Goal: Task Accomplishment & Management: Complete application form

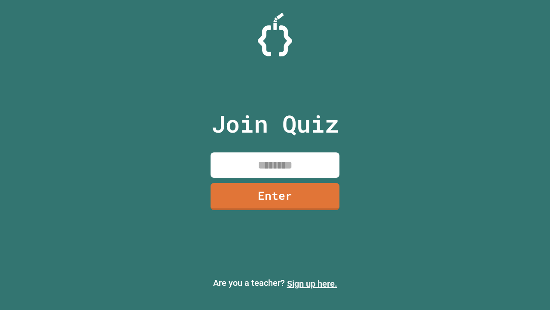
click at [312, 283] on link "Sign up here." at bounding box center [312, 283] width 50 height 10
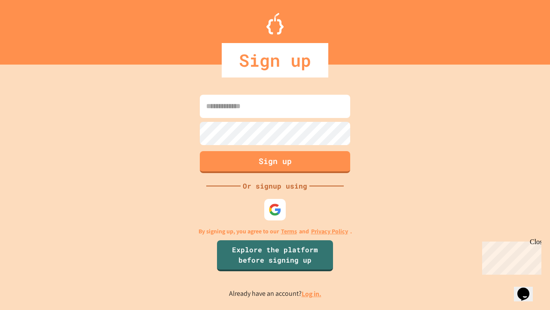
click at [312, 293] on link "Log in." at bounding box center [312, 293] width 20 height 9
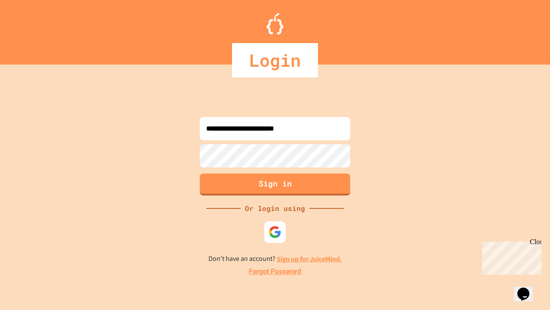
type input "**********"
